Goal: Register for event/course

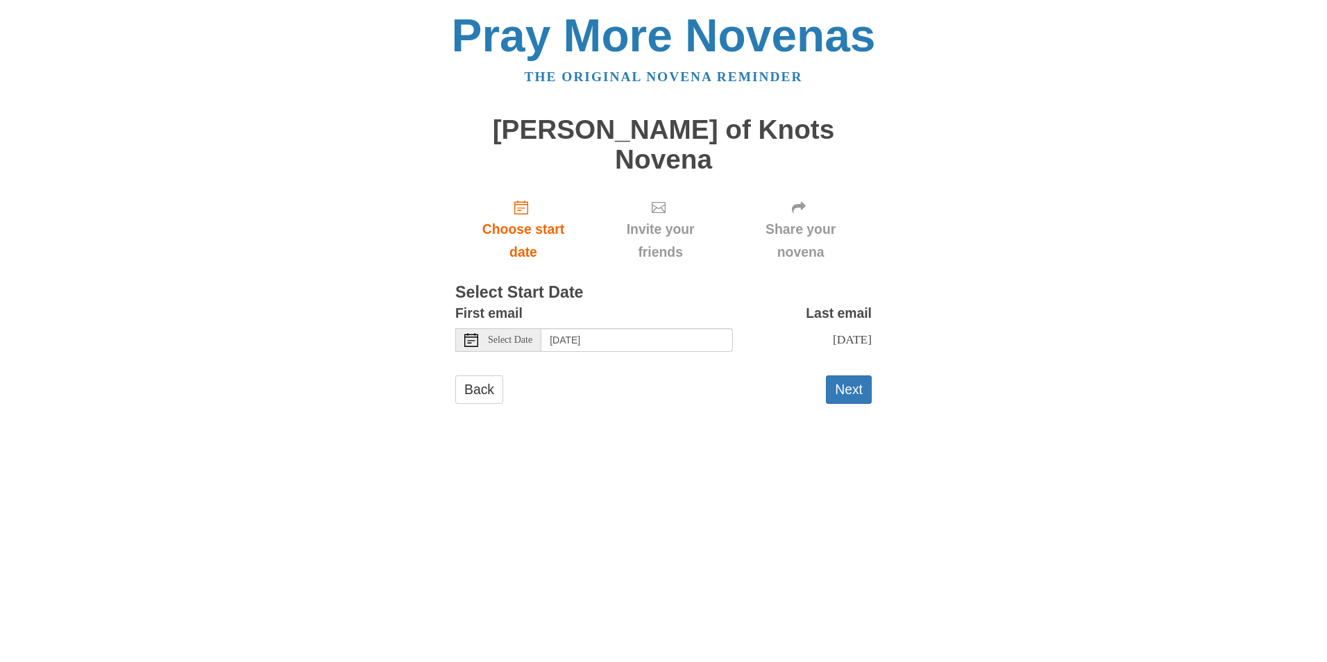
click at [517, 335] on span "Select Date" at bounding box center [510, 340] width 44 height 10
drag, startPoint x: 834, startPoint y: 361, endPoint x: 694, endPoint y: 394, distance: 144.7
click at [694, 394] on main "Mary Undoer of Knots Novena Choose start date Invite your friends Share your no…" at bounding box center [663, 266] width 417 height 329
click at [594, 328] on input "Wednesday, August 13th" at bounding box center [637, 340] width 192 height 24
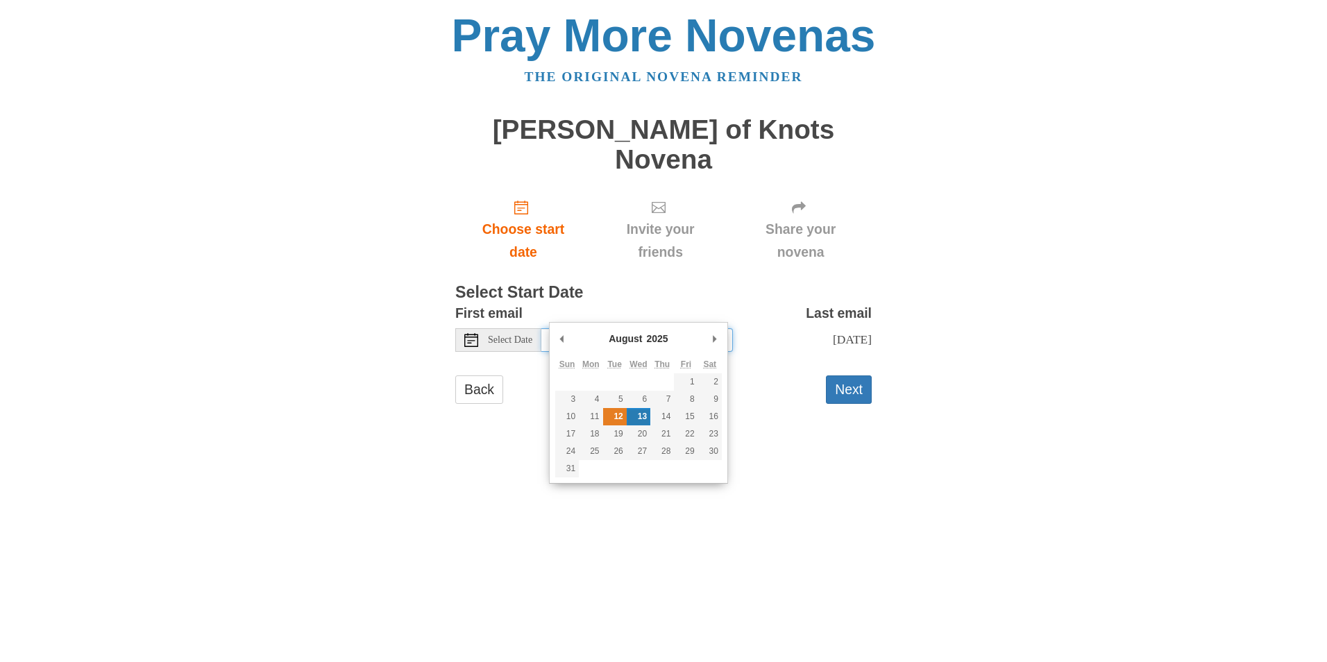
type input "Tuesday, August 12th"
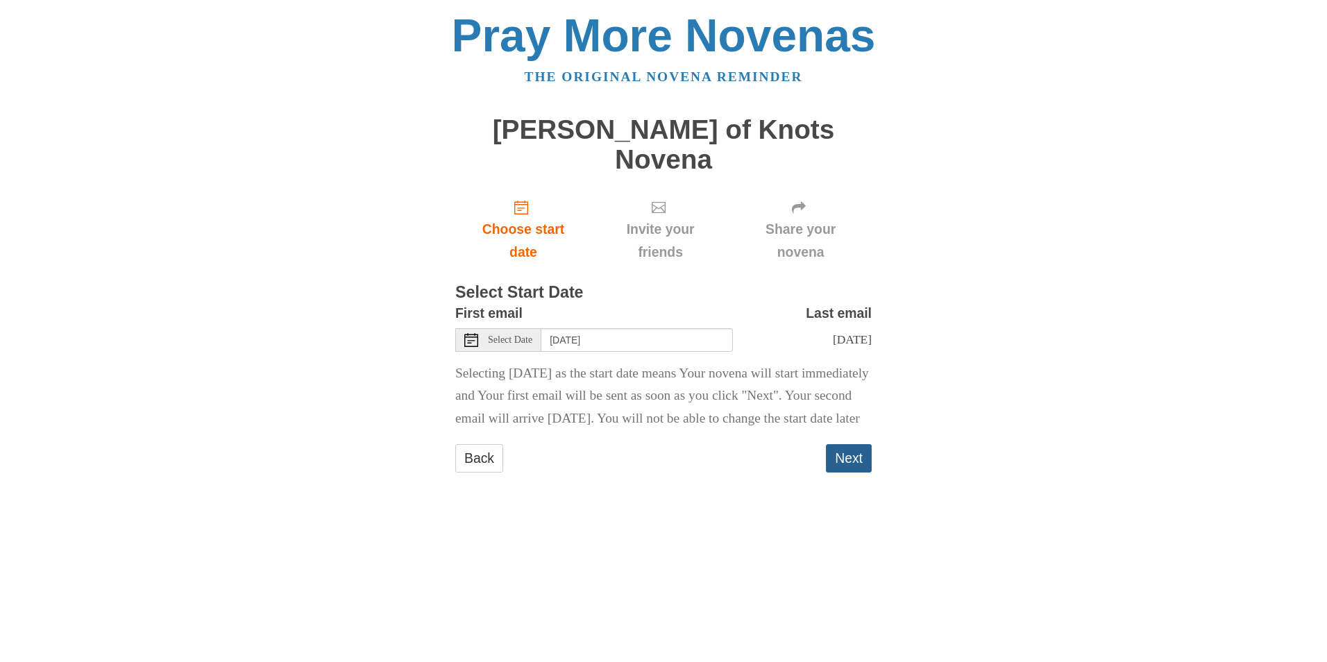
click at [851, 453] on button "Next" at bounding box center [849, 458] width 46 height 28
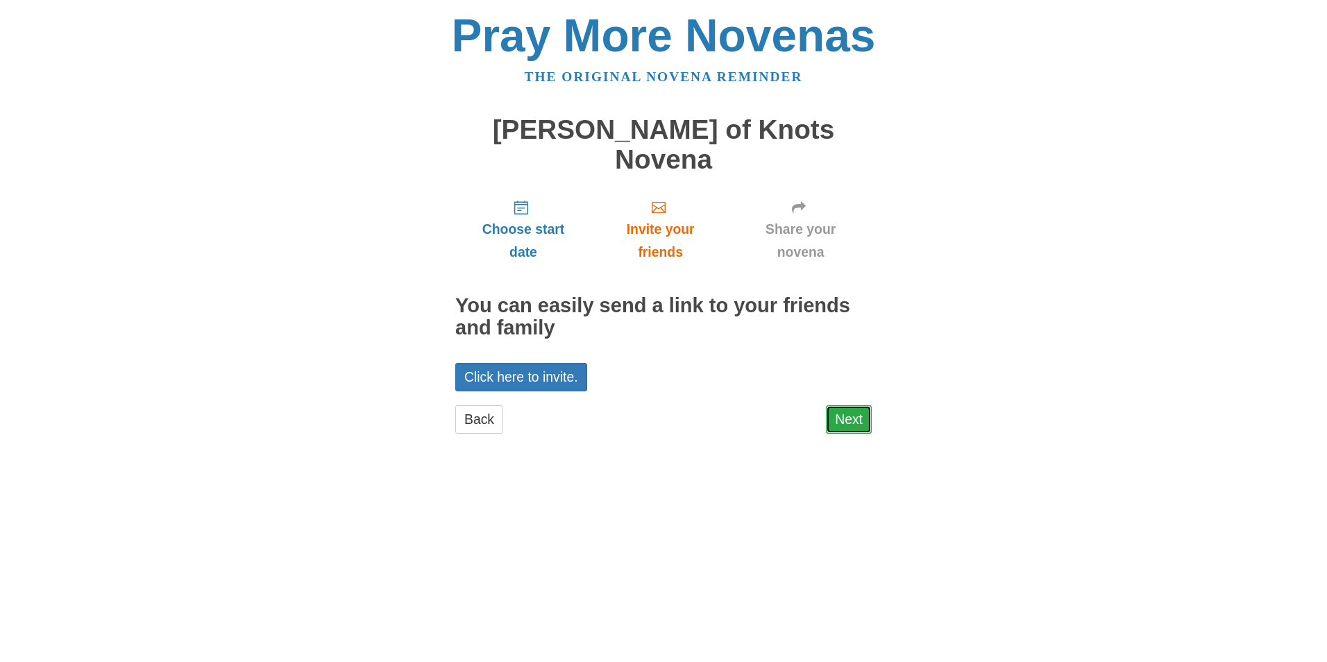
click at [841, 405] on link "Next" at bounding box center [849, 419] width 46 height 28
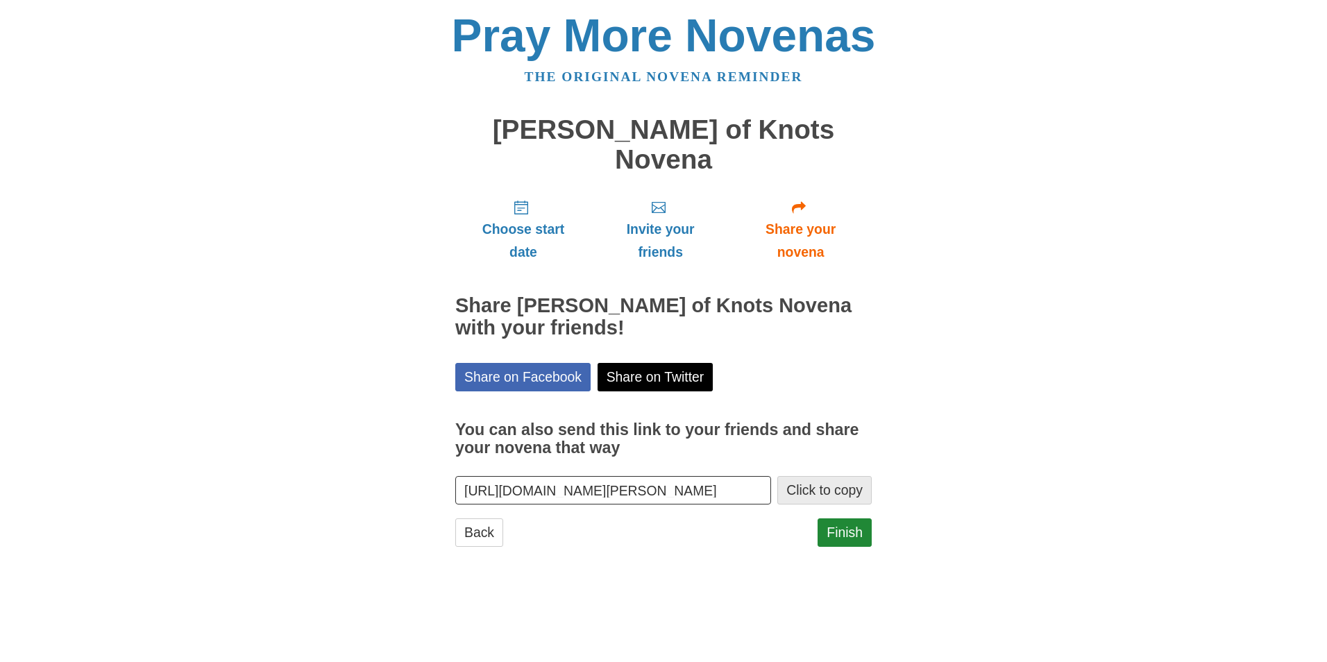
click at [825, 476] on button "Click to copy" at bounding box center [825, 490] width 94 height 28
click at [852, 519] on link "Finish" at bounding box center [845, 533] width 54 height 28
